Goal: Information Seeking & Learning: Find specific fact

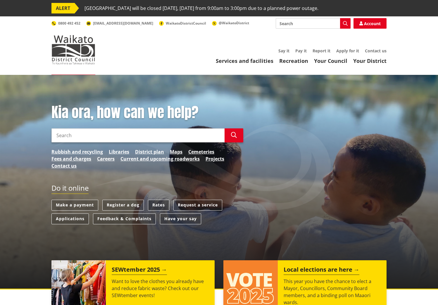
click at [160, 204] on link "Rates" at bounding box center [158, 204] width 21 height 11
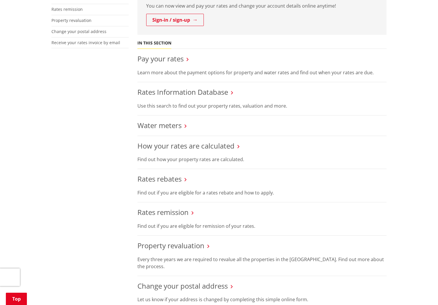
scroll to position [198, 0]
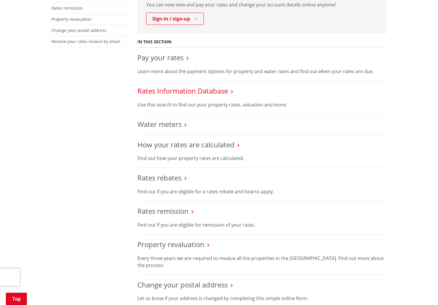
click at [181, 89] on link "Rates Information Database" at bounding box center [182, 91] width 91 height 10
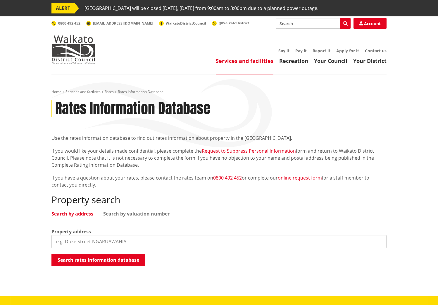
click at [81, 239] on input "search" at bounding box center [218, 241] width 335 height 13
type input "28 old Taupiri"
drag, startPoint x: 105, startPoint y: 262, endPoint x: 114, endPoint y: 262, distance: 9.1
click at [105, 262] on button "Search rates information database" at bounding box center [98, 260] width 94 height 12
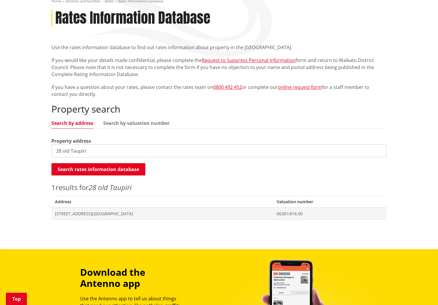
scroll to position [94, 0]
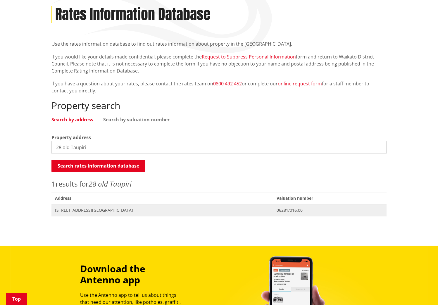
click at [101, 210] on span "[STREET_ADDRESS][GEOGRAPHIC_DATA]" at bounding box center [162, 210] width 214 height 6
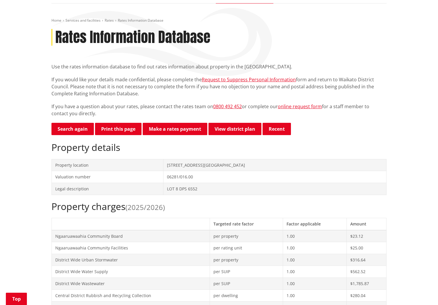
scroll to position [71, 0]
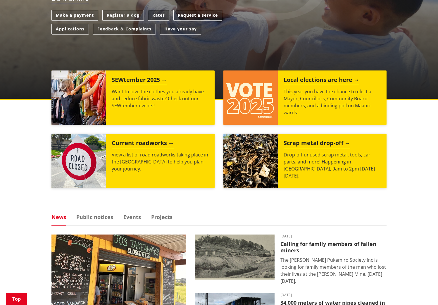
scroll to position [189, 0]
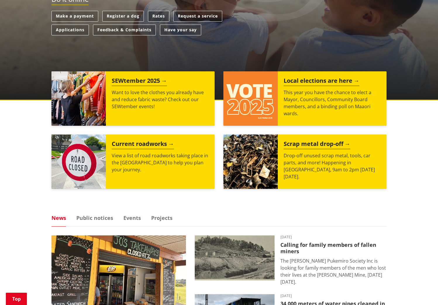
click at [155, 15] on link "Rates" at bounding box center [158, 16] width 21 height 11
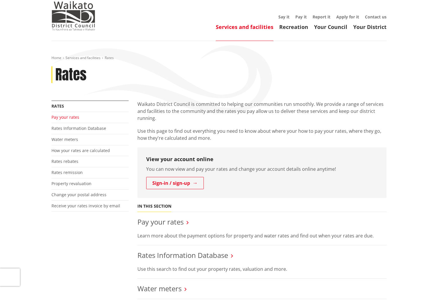
scroll to position [36, 0]
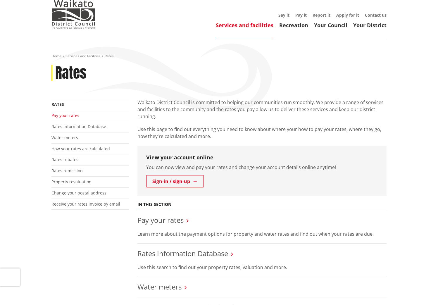
click at [65, 115] on link "Pay your rates" at bounding box center [65, 115] width 28 height 6
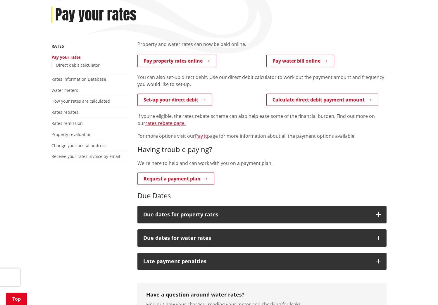
scroll to position [94, 0]
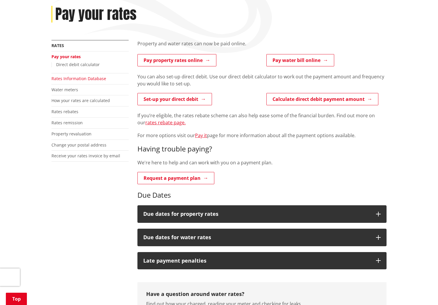
click at [65, 76] on link "Rates Information Database" at bounding box center [78, 79] width 55 height 6
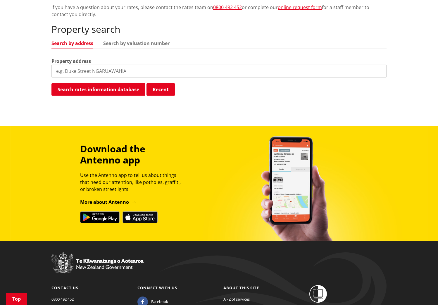
scroll to position [176, 0]
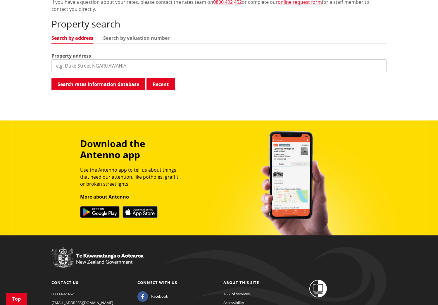
click at [76, 63] on input "search" at bounding box center [218, 65] width 335 height 13
type input "28 old Taupiri"
click at [104, 83] on button "Search rates information database" at bounding box center [98, 84] width 94 height 12
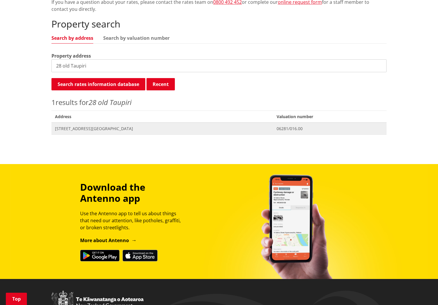
click at [105, 130] on span "[STREET_ADDRESS][GEOGRAPHIC_DATA]" at bounding box center [162, 129] width 214 height 6
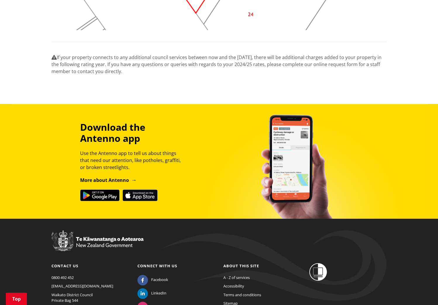
scroll to position [795, 0]
